Goal: Find specific page/section: Find specific page/section

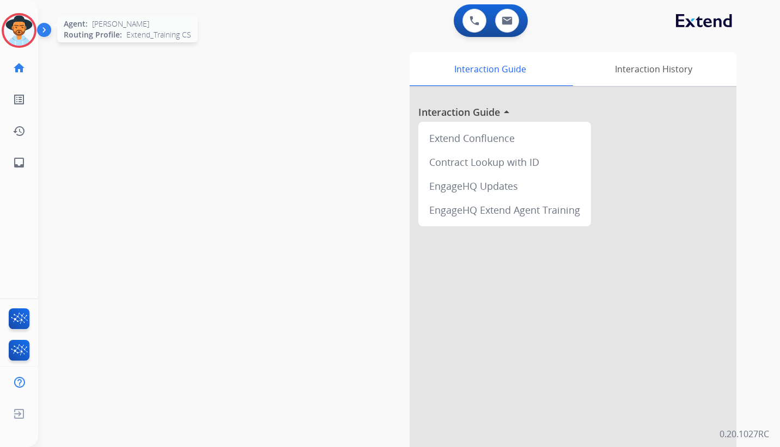
click at [16, 27] on img at bounding box center [19, 30] width 30 height 30
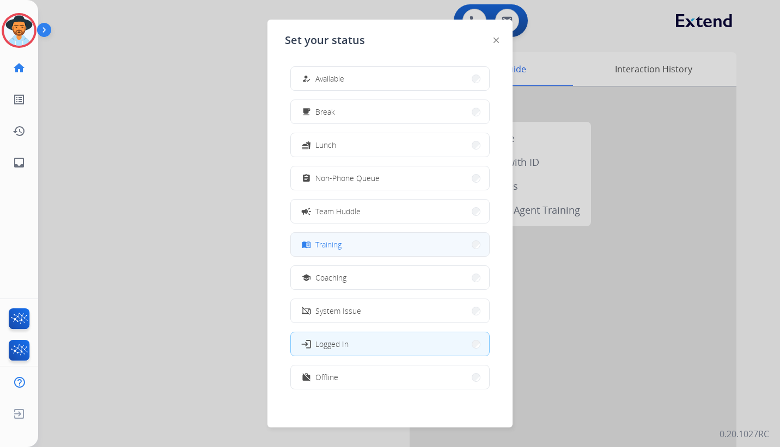
click at [334, 243] on span "Training" at bounding box center [328, 244] width 26 height 11
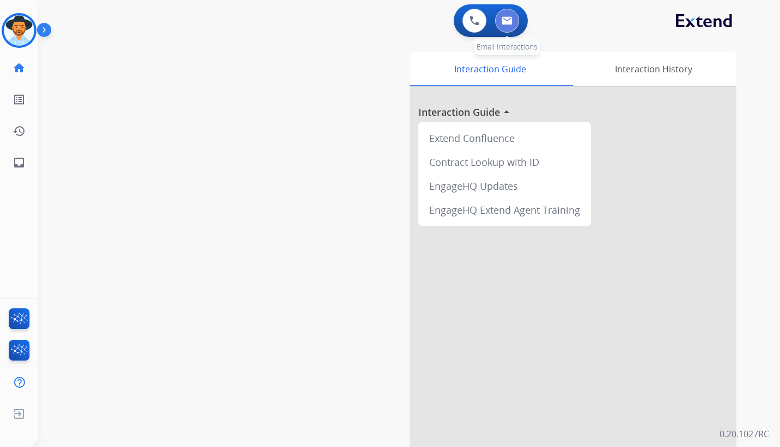
click at [506, 20] on img at bounding box center [506, 20] width 11 height 9
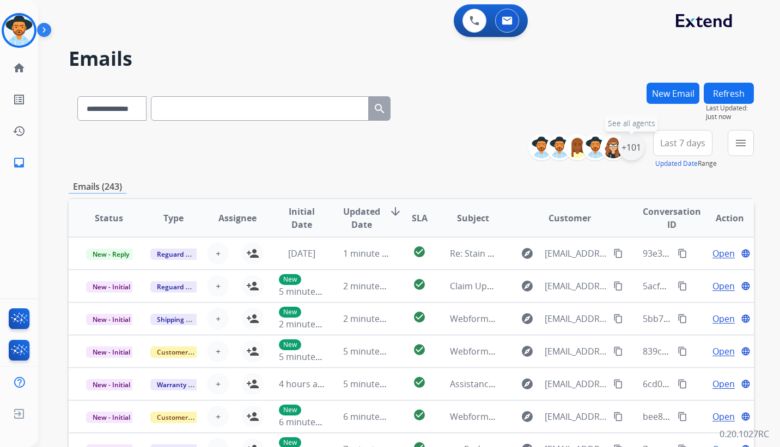
click at [629, 149] on div "+101" at bounding box center [631, 147] width 26 height 26
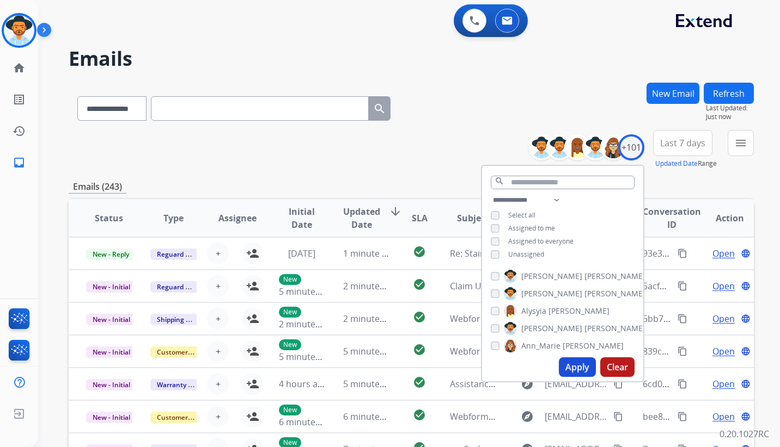
click at [581, 372] on button "Apply" at bounding box center [577, 368] width 37 height 20
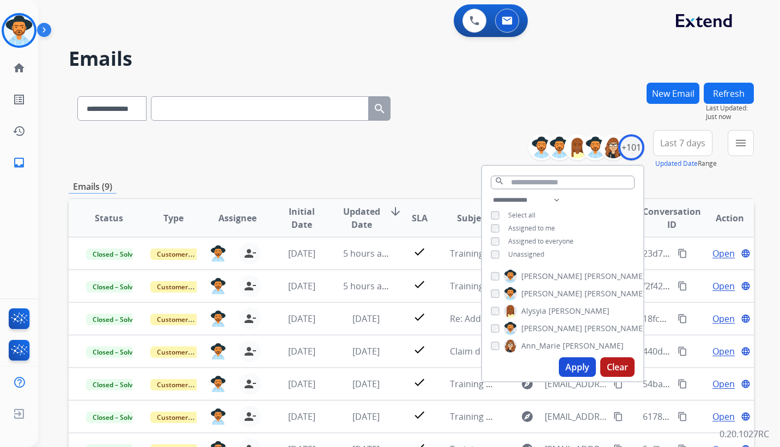
click at [519, 113] on div "**********" at bounding box center [411, 106] width 685 height 47
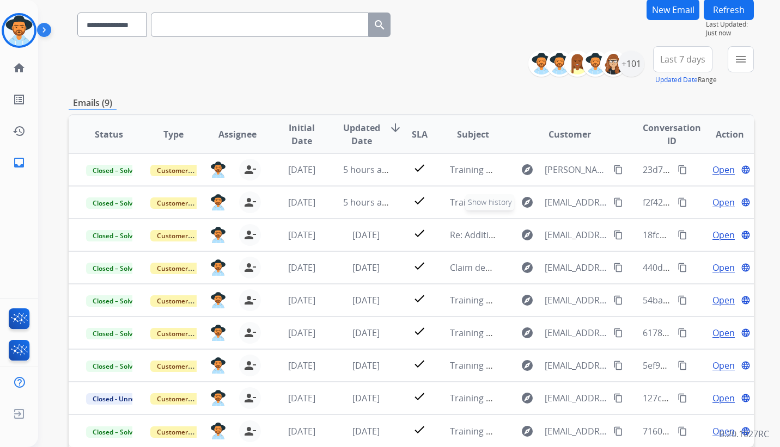
scroll to position [9, 0]
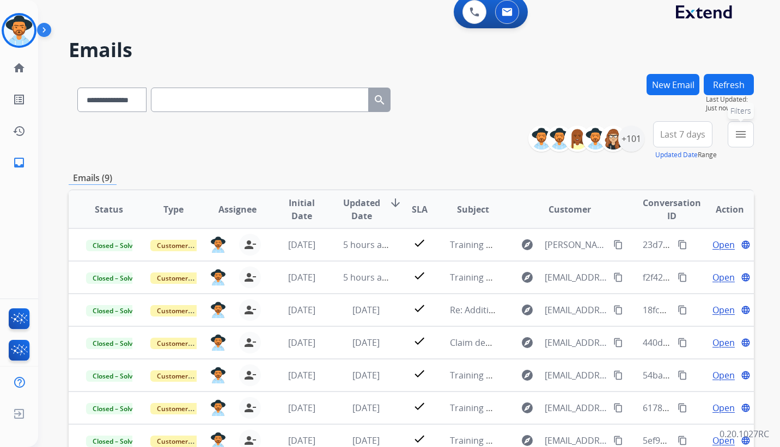
click at [739, 133] on mat-icon "menu" at bounding box center [740, 134] width 13 height 13
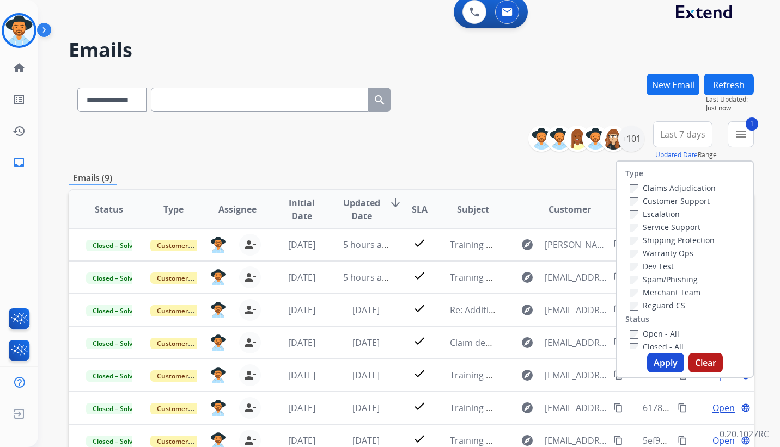
click at [629, 236] on label "Shipping Protection" at bounding box center [671, 240] width 85 height 10
click at [654, 360] on button "Apply" at bounding box center [665, 363] width 37 height 20
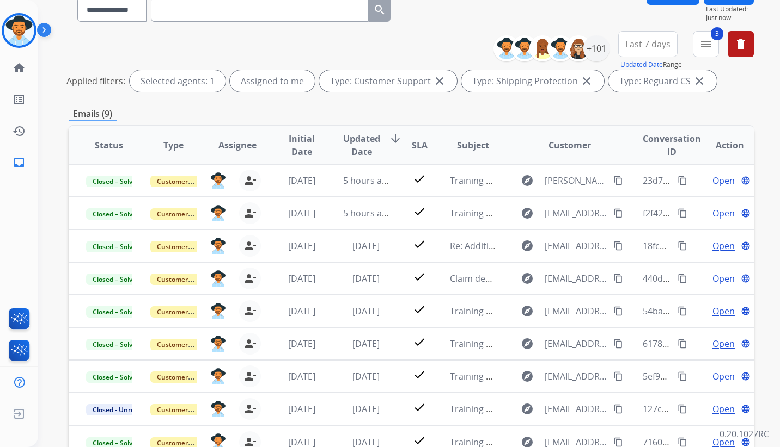
scroll to position [0, 0]
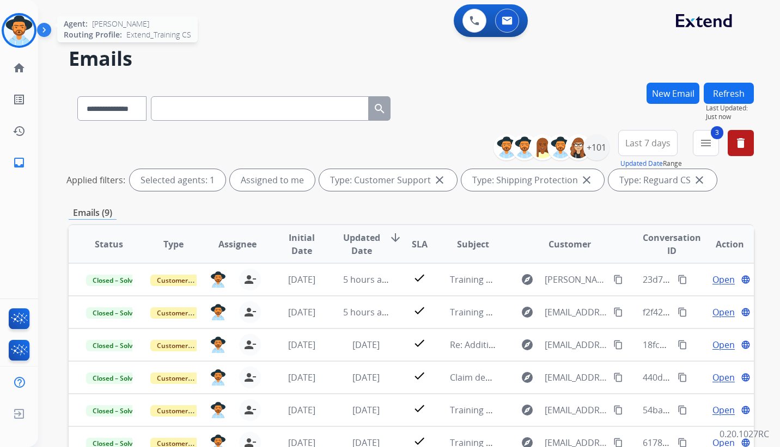
click at [32, 27] on img at bounding box center [19, 30] width 30 height 30
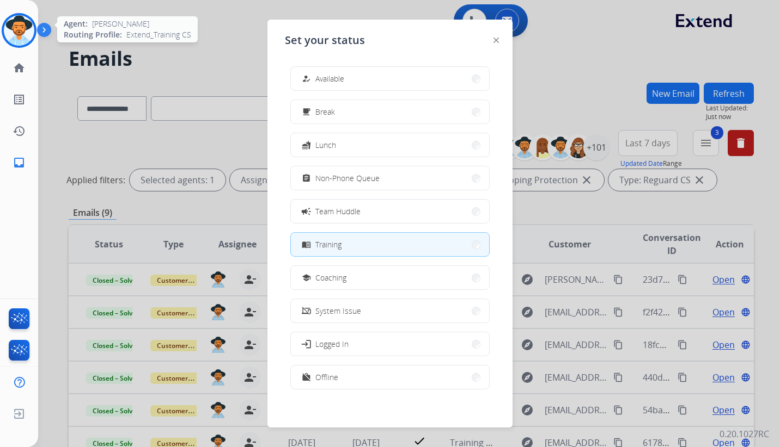
click at [32, 27] on img at bounding box center [19, 30] width 30 height 30
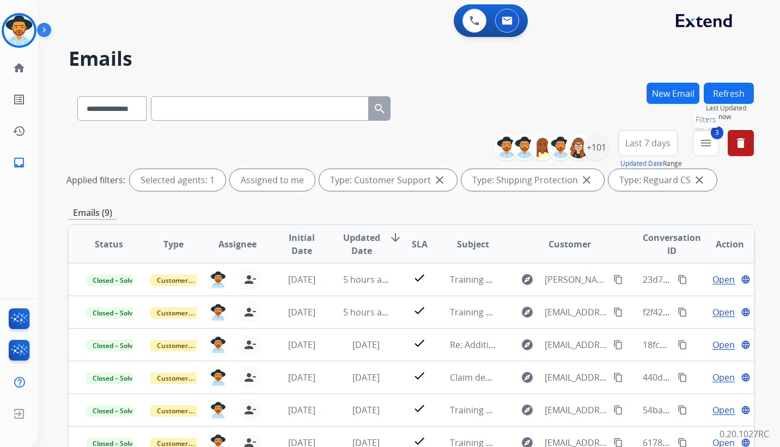
click at [709, 143] on mat-icon "menu" at bounding box center [705, 143] width 13 height 13
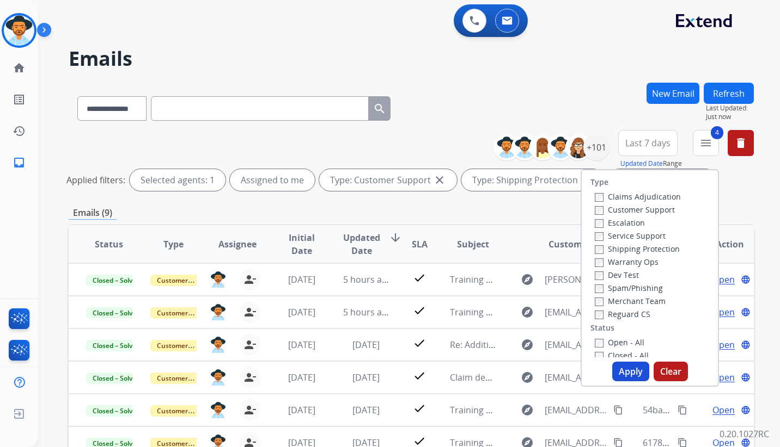
click at [628, 375] on button "Apply" at bounding box center [630, 372] width 37 height 20
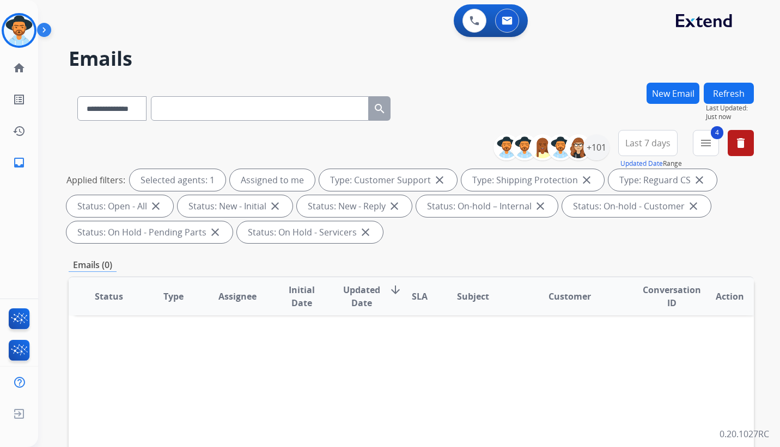
click at [744, 223] on div "Applied filters: Selected agents: 1 Assigned to me Type: Customer Support close…" at bounding box center [408, 206] width 685 height 74
click at [598, 241] on div "Applied filters: Selected agents: 1 Assigned to me Type: Customer Support close…" at bounding box center [408, 206] width 685 height 74
